Goal: Find specific page/section: Find specific page/section

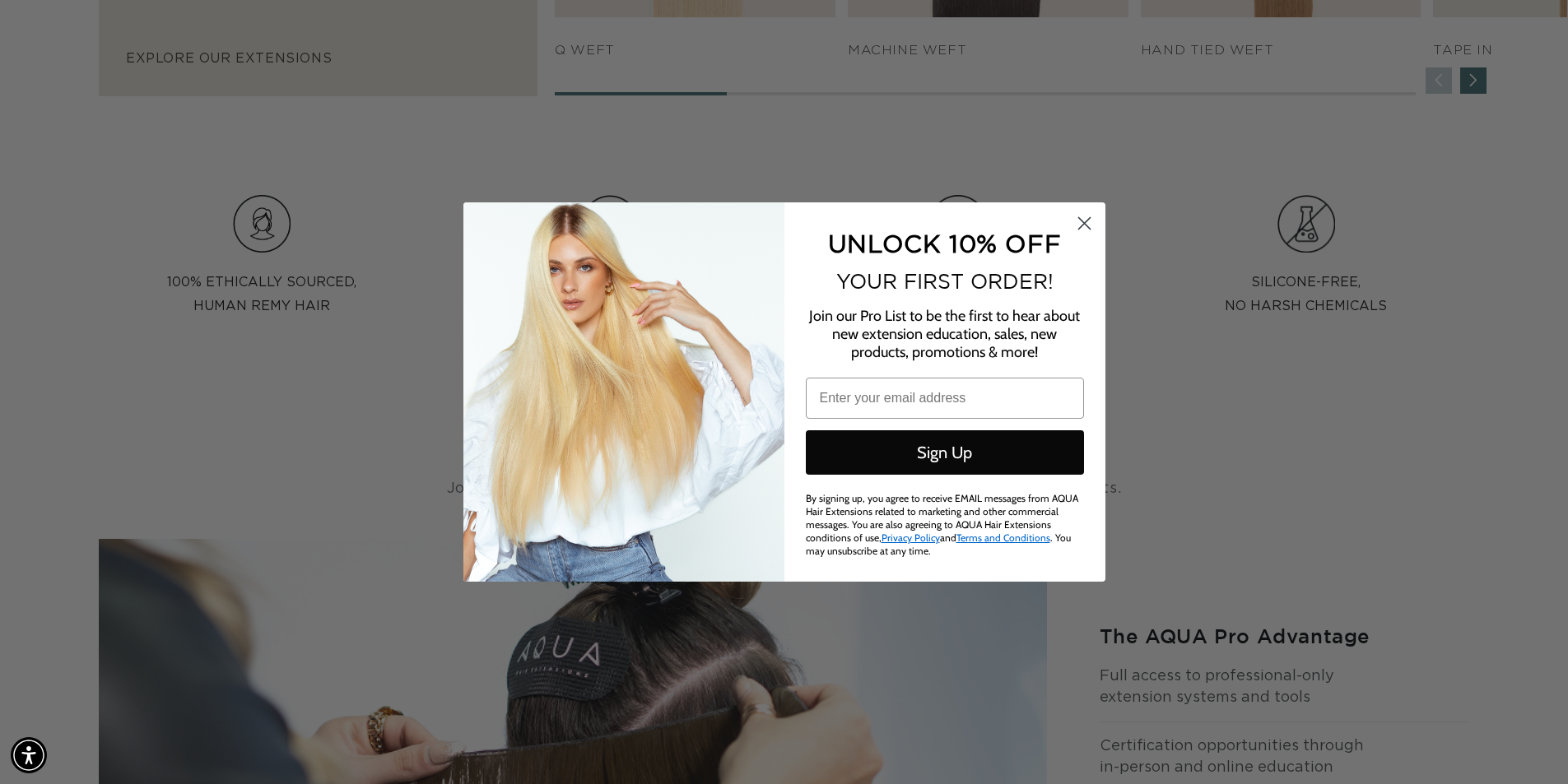
scroll to position [0, 2927]
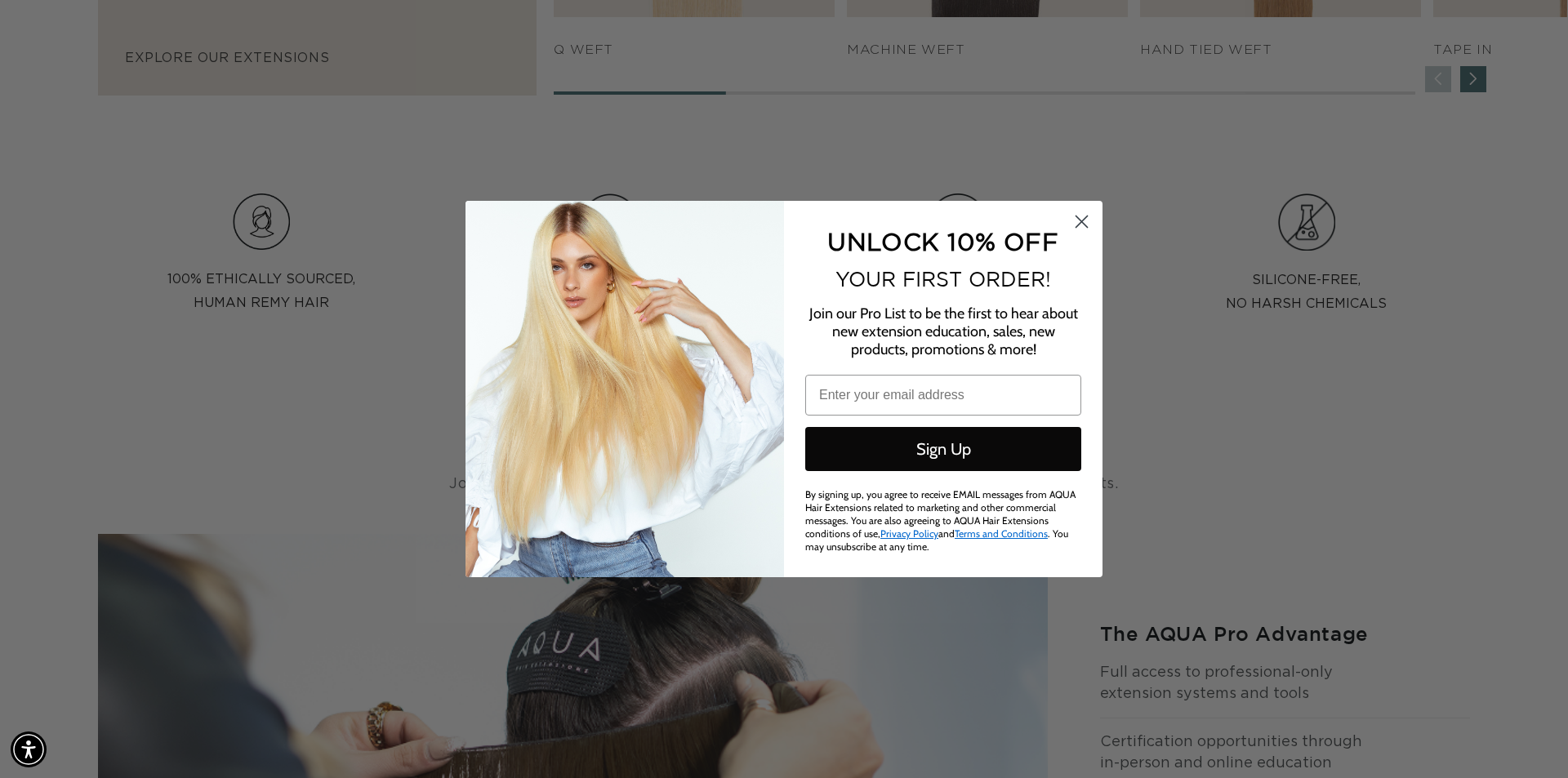
click at [1087, 231] on circle "Close dialog" at bounding box center [1081, 221] width 27 height 27
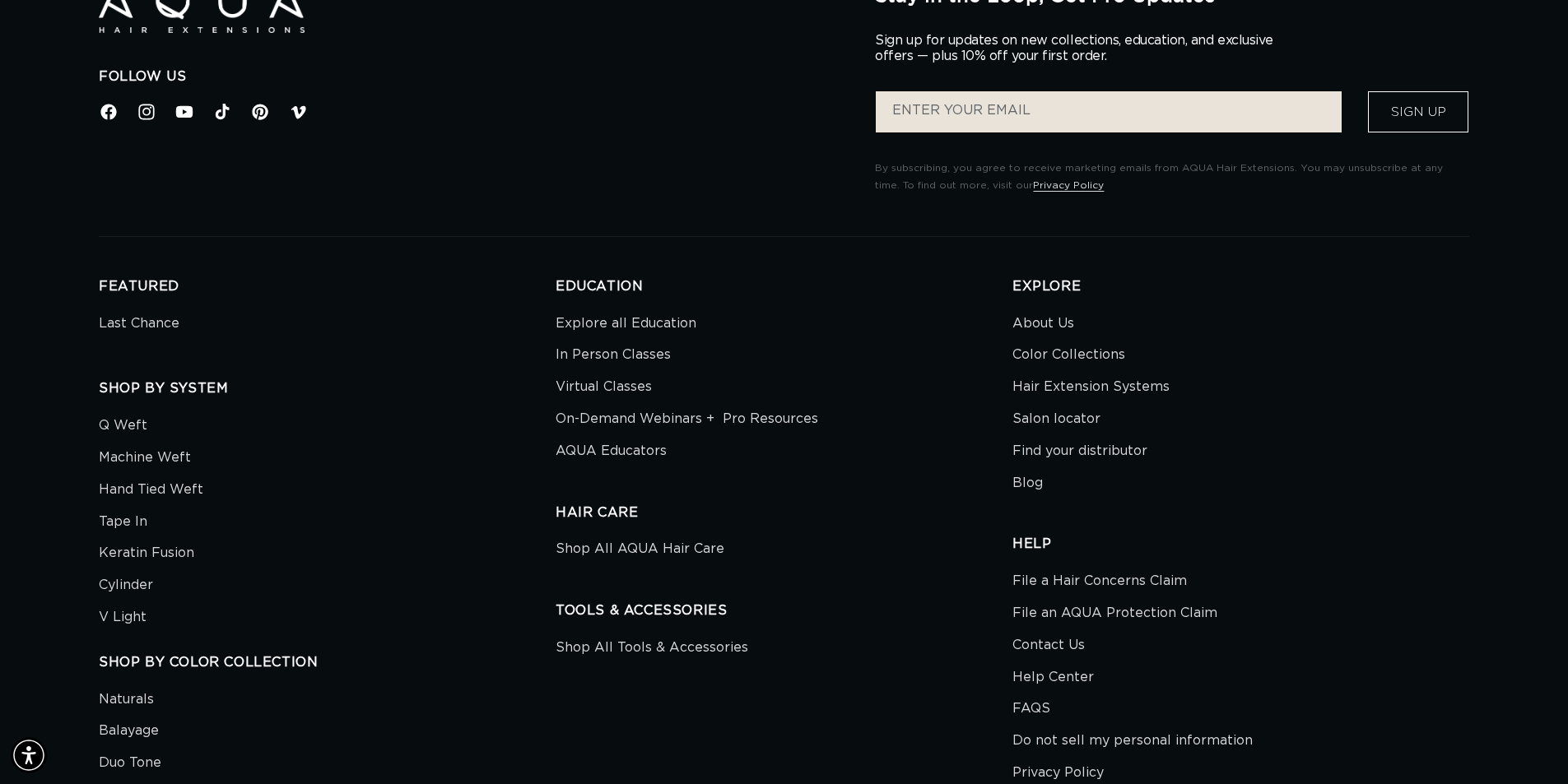
scroll to position [0, 1451]
click at [1067, 455] on link "Find your distributor" at bounding box center [1079, 451] width 135 height 32
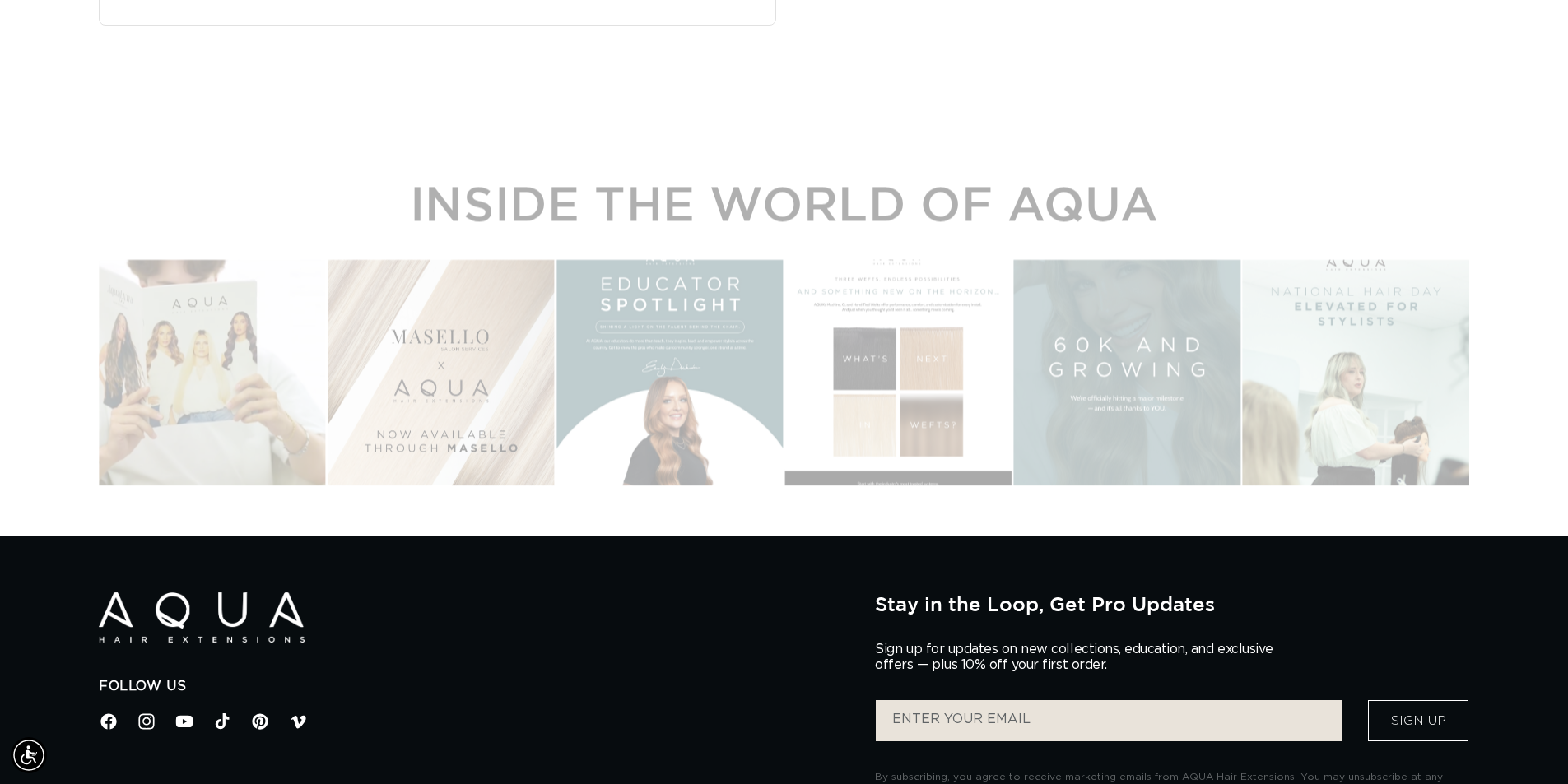
scroll to position [0, 2902]
